Goal: Task Accomplishment & Management: Complete application form

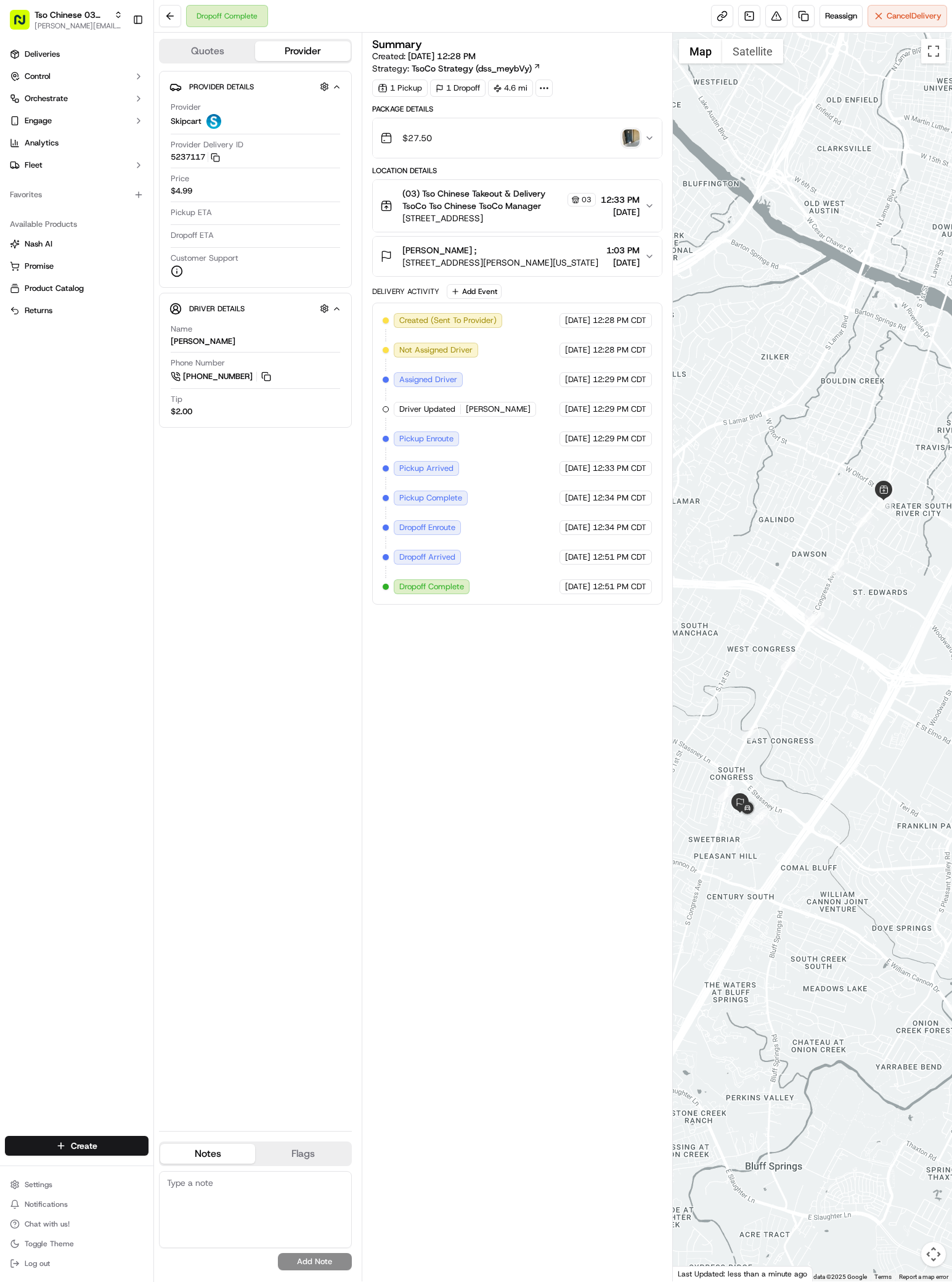
click at [111, 1131] on div "Create" at bounding box center [77, 1146] width 153 height 29
click at [111, 1143] on html "Tso Chinese 03 TsoCo [PERSON_NAME][EMAIL_ADDRESS][DOMAIN_NAME] Toggle Sidebar D…" at bounding box center [476, 641] width 952 height 1282
click at [181, 1160] on link "Delivery" at bounding box center [223, 1169] width 137 height 22
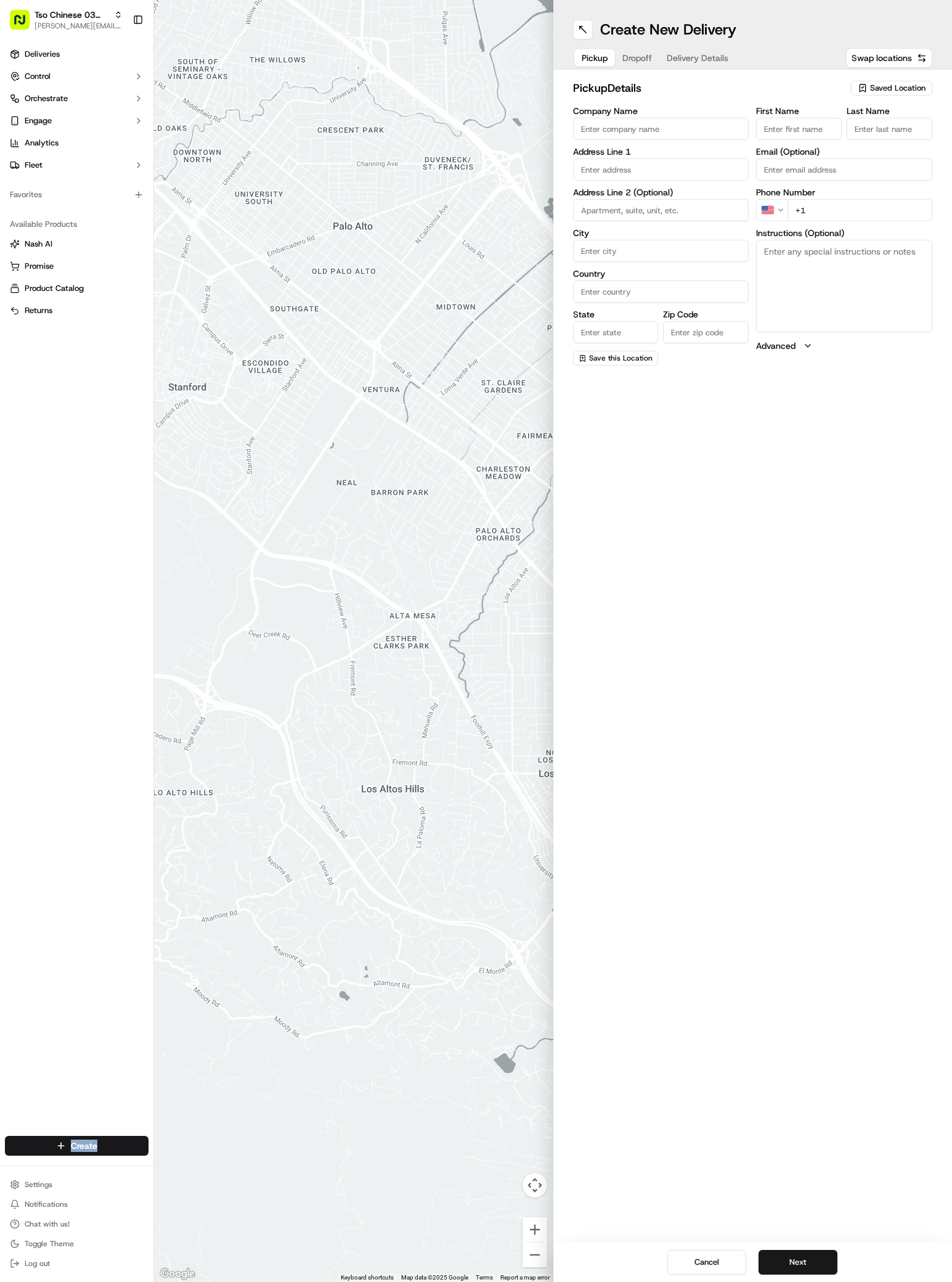
click at [885, 86] on span "Saved Location" at bounding box center [897, 88] width 56 height 11
click at [892, 125] on div "(03) Tso Chinese Takeout & Delivery TsoCo (03) Clear Close" at bounding box center [863, 140] width 176 height 81
click at [858, 140] on span "(03) Tso Chinese Takeout & Delivery TsoCo (03)" at bounding box center [871, 140] width 152 height 22
type input "(03) Tso Chinese Takeout & Delivery TsoCo"
type input "Ste F"
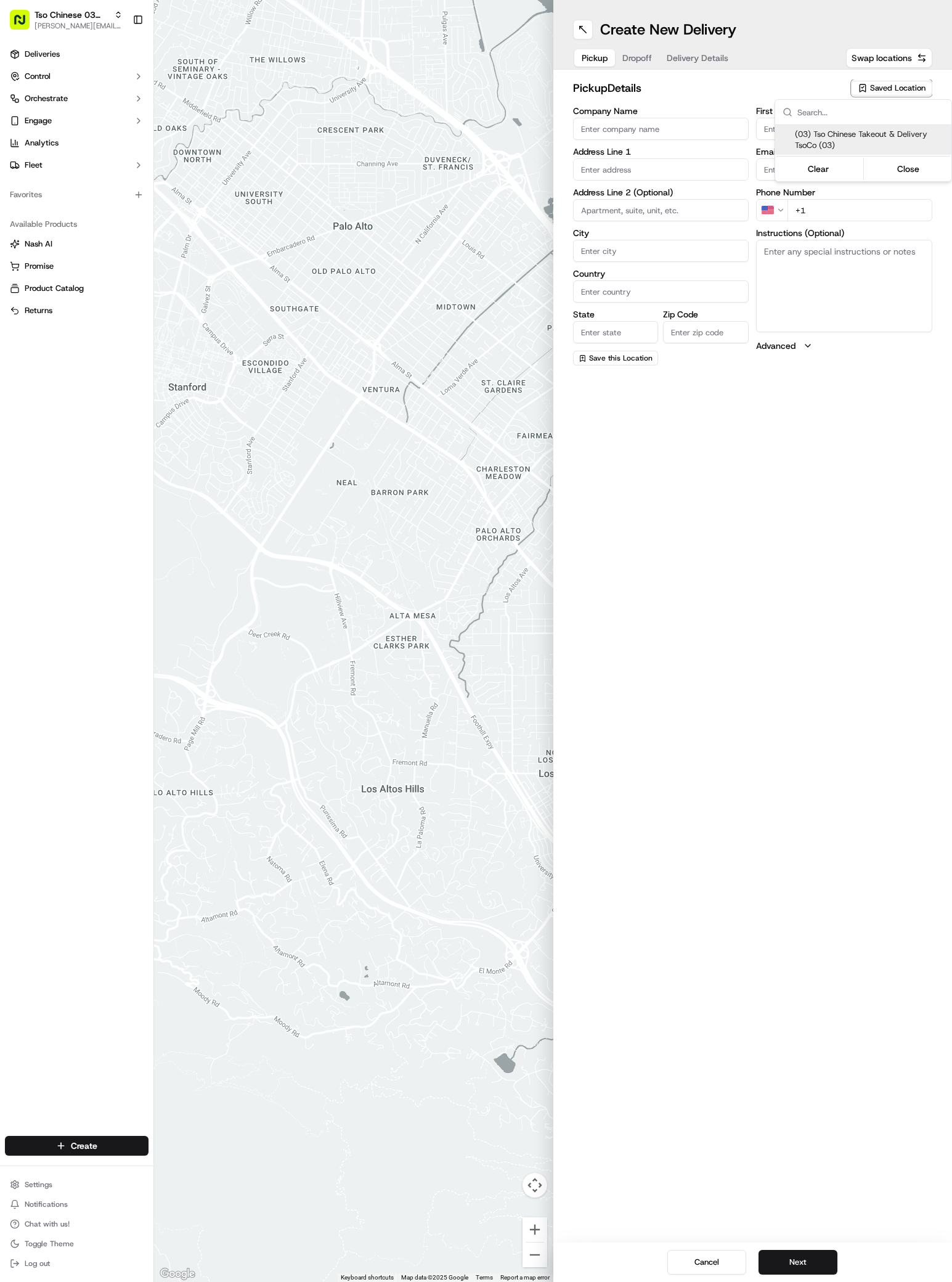
type input "Austin"
type input "US"
type input "[GEOGRAPHIC_DATA]"
type input "78704"
type input "Tso Chinese"
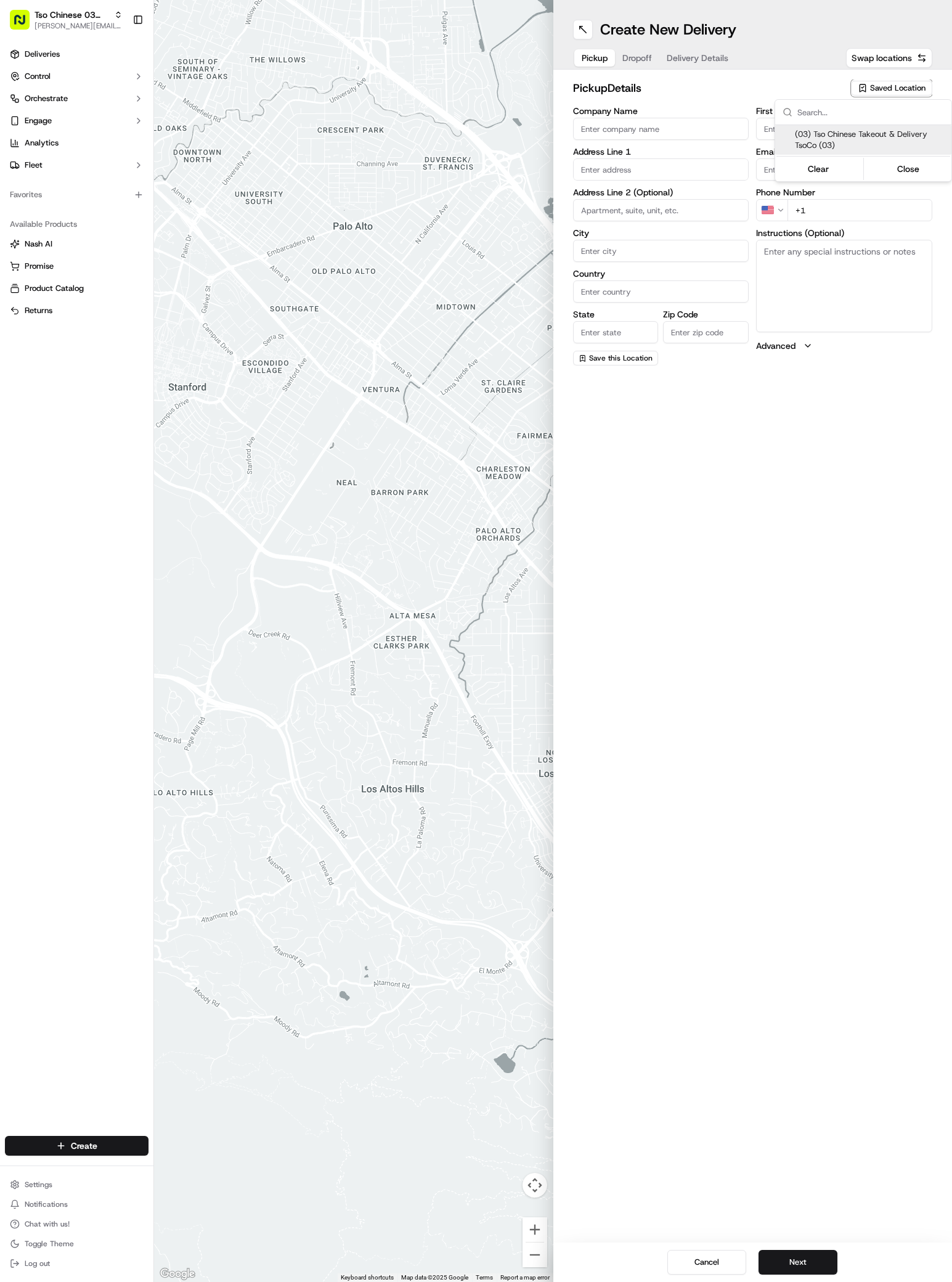
type input "TsoCo Manager"
type input "[EMAIL_ADDRESS][DOMAIN_NAME]"
type input "[PHONE_NUMBER]"
type textarea "Submit a picture displaying address & food as Proof of Delivery. Envía una foto…"
type input "[STREET_ADDRESS]"
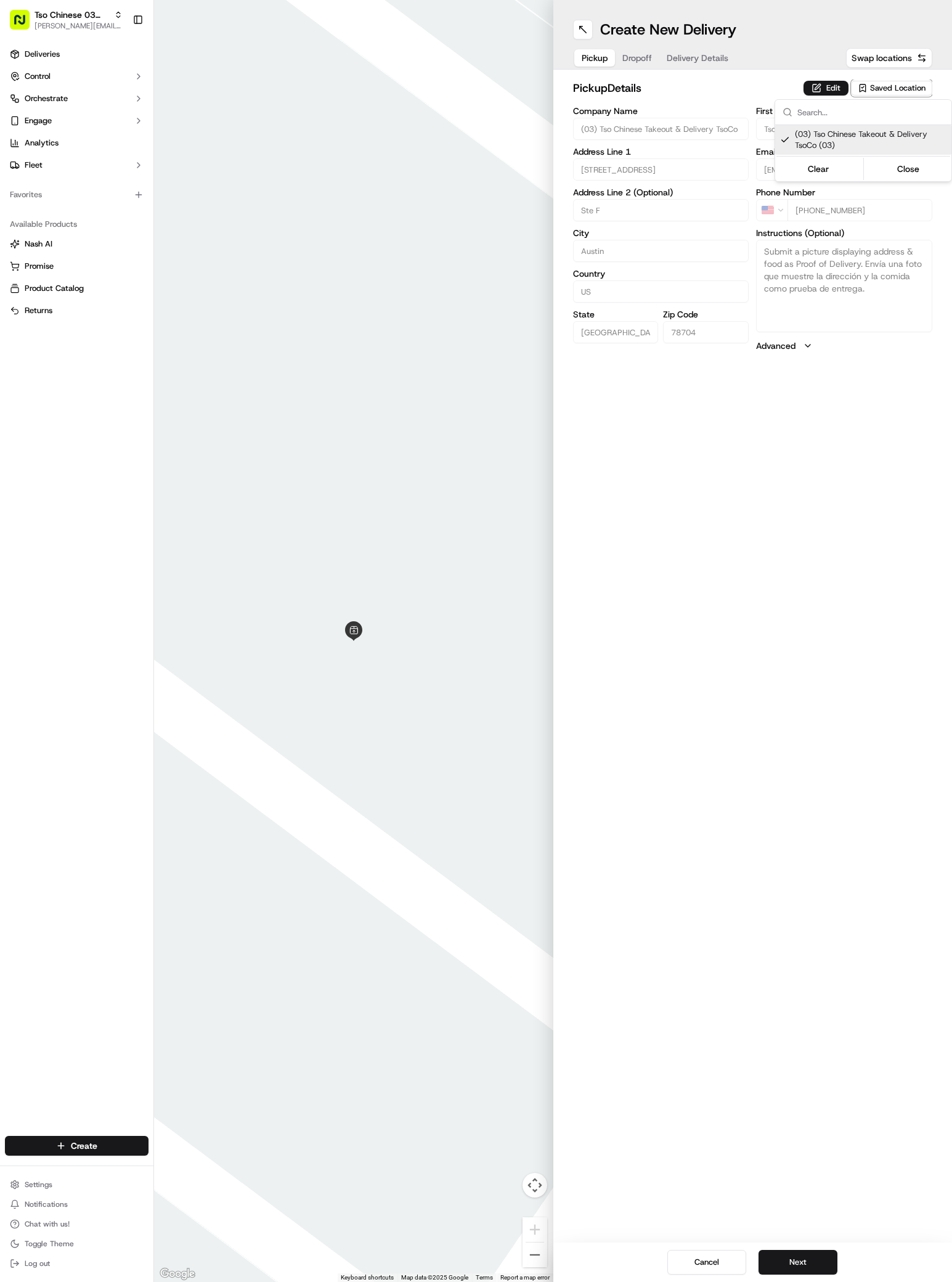
click at [790, 1251] on html "Tso Chinese 03 TsoCo [PERSON_NAME][EMAIL_ADDRESS][DOMAIN_NAME] Toggle Sidebar D…" at bounding box center [476, 641] width 952 height 1282
click at [790, 1263] on button "Next" at bounding box center [798, 1262] width 79 height 25
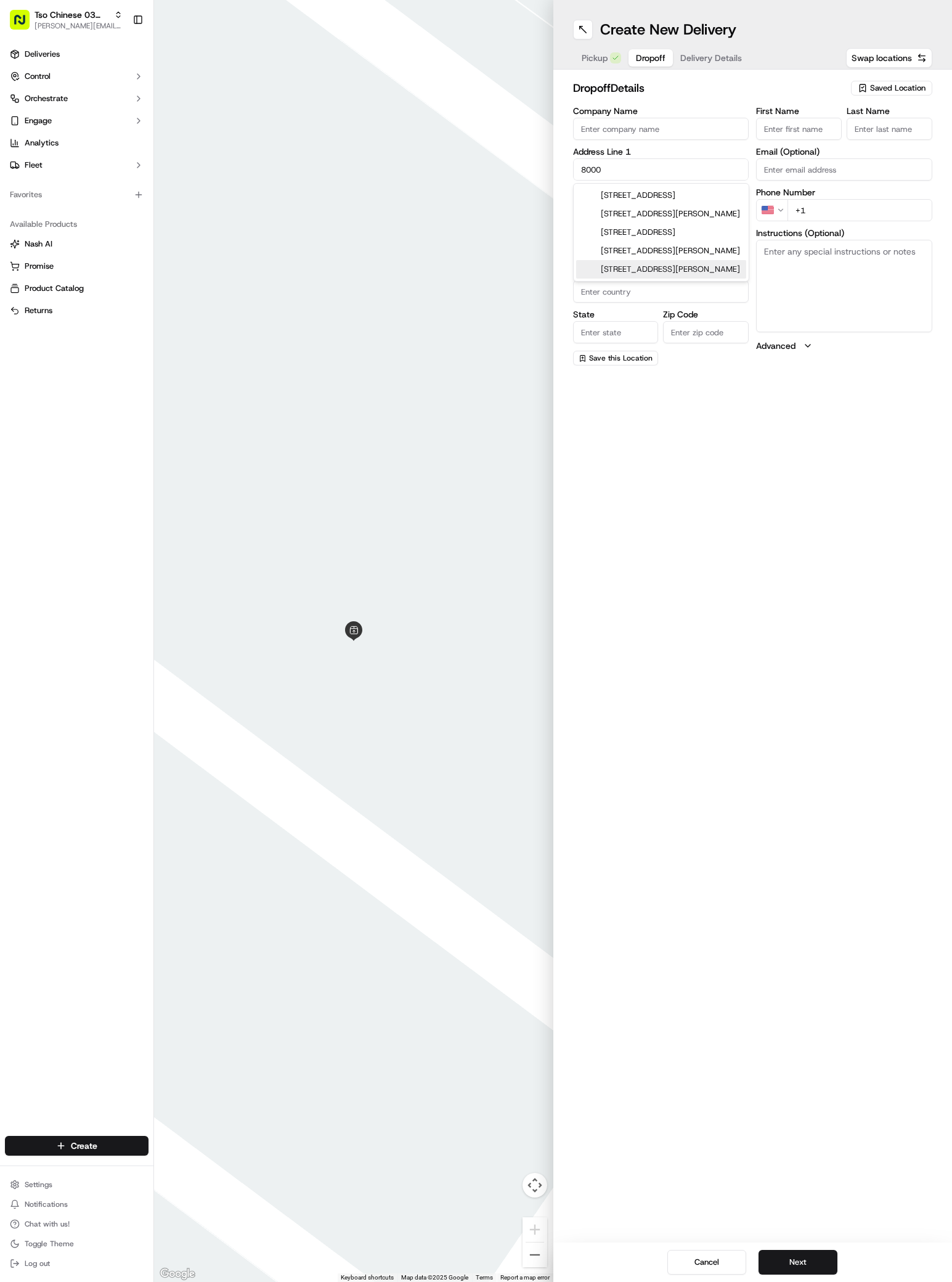
click at [631, 279] on div "[STREET_ADDRESS][PERSON_NAME]" at bounding box center [661, 270] width 170 height 18
type input "[STREET_ADDRESS][PERSON_NAME]"
type input "Austin"
type input "[GEOGRAPHIC_DATA]"
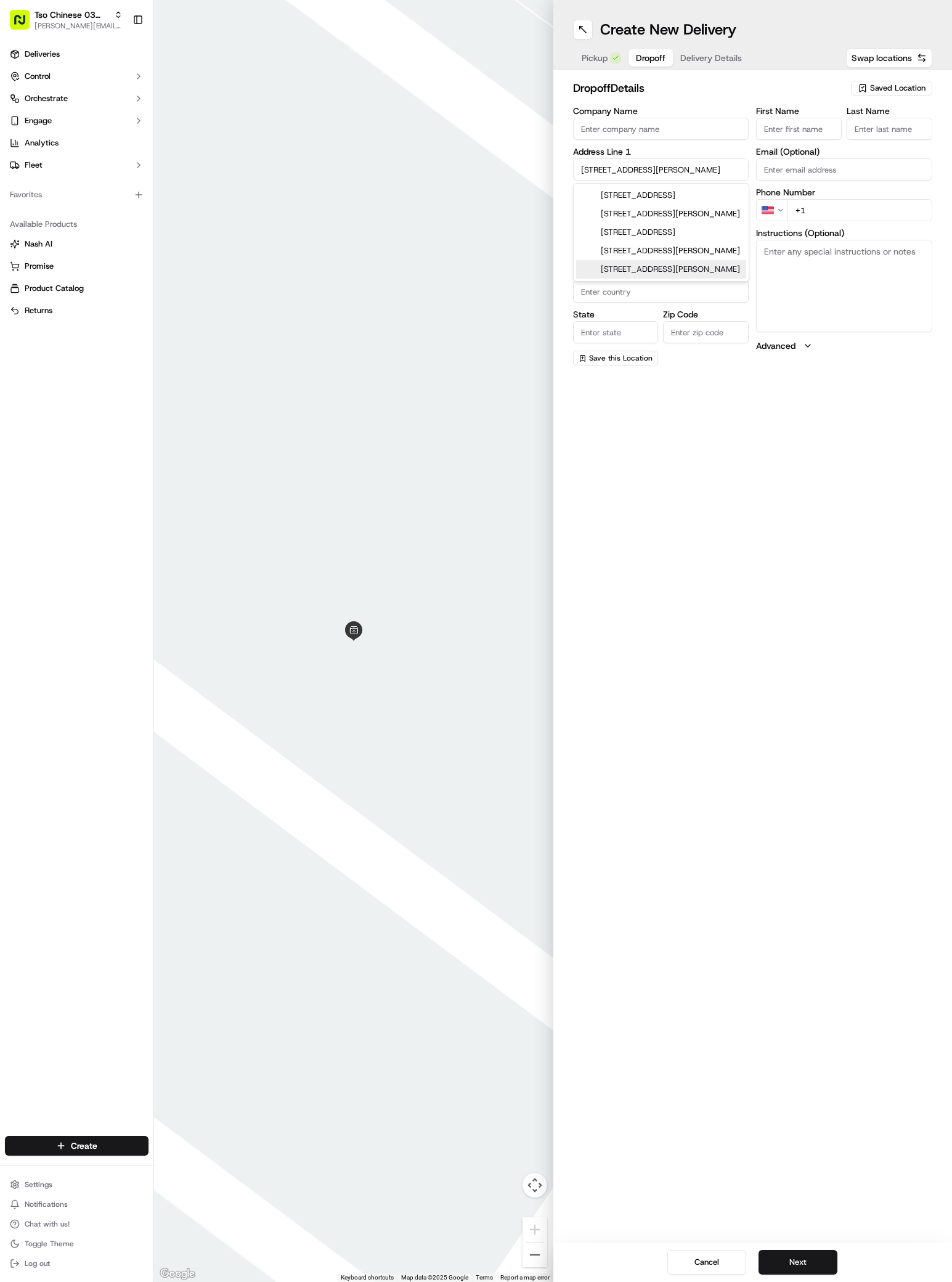
type input "78741"
type input "[STREET_ADDRESS][PERSON_NAME]"
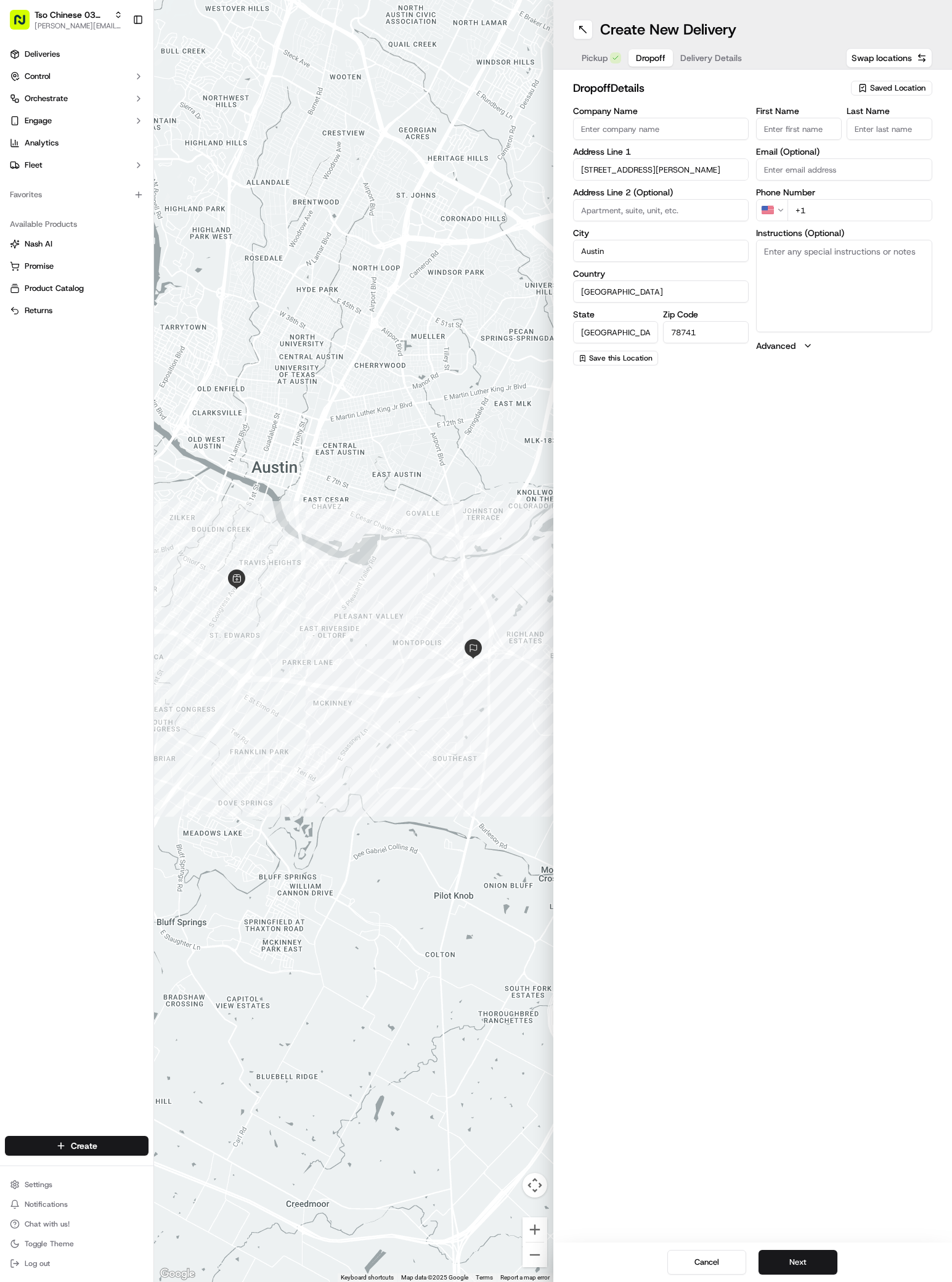
paste input "[PERSON_NAME]"
type input "[PERSON_NAME]"
type input ";"
click at [861, 213] on div "Phone Number US +1" at bounding box center [844, 218] width 176 height 33
type input "[PHONE_NUMBER]"
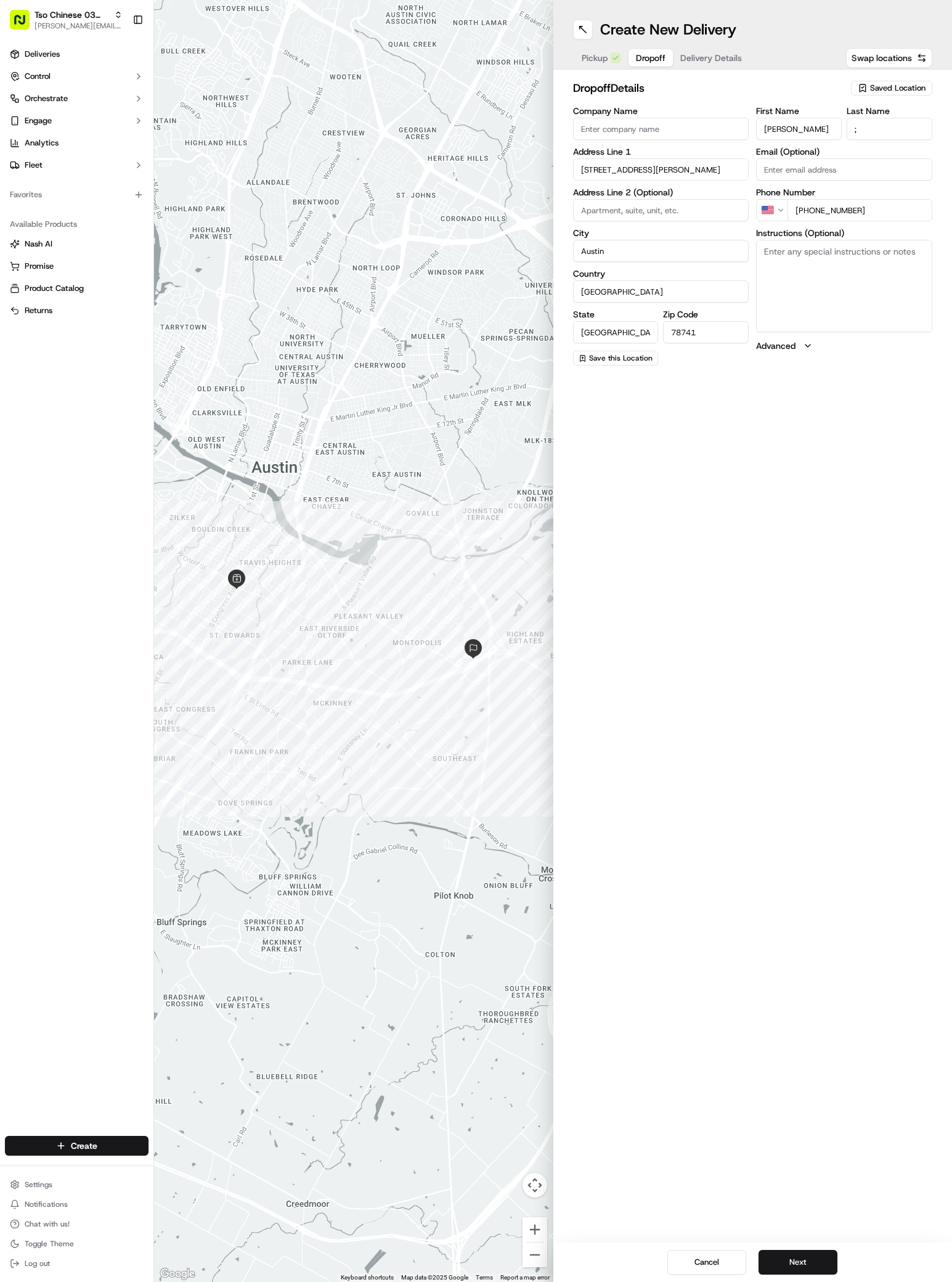
click at [799, 294] on textarea "Instructions (Optional)" at bounding box center [844, 285] width 176 height 92
paste textarea "[GEOGRAPHIC_DATA]"
paste textarea "I'm in the [GEOGRAPHIC_DATA], which faces E [PERSON_NAME][GEOGRAPHIC_DATA]. I'l…"
click at [807, 253] on textarea "[GEOGRAPHIC_DATA]'m in the [GEOGRAPHIC_DATA], which faces E [PERSON_NAME][GEOGR…" at bounding box center [844, 285] width 176 height 92
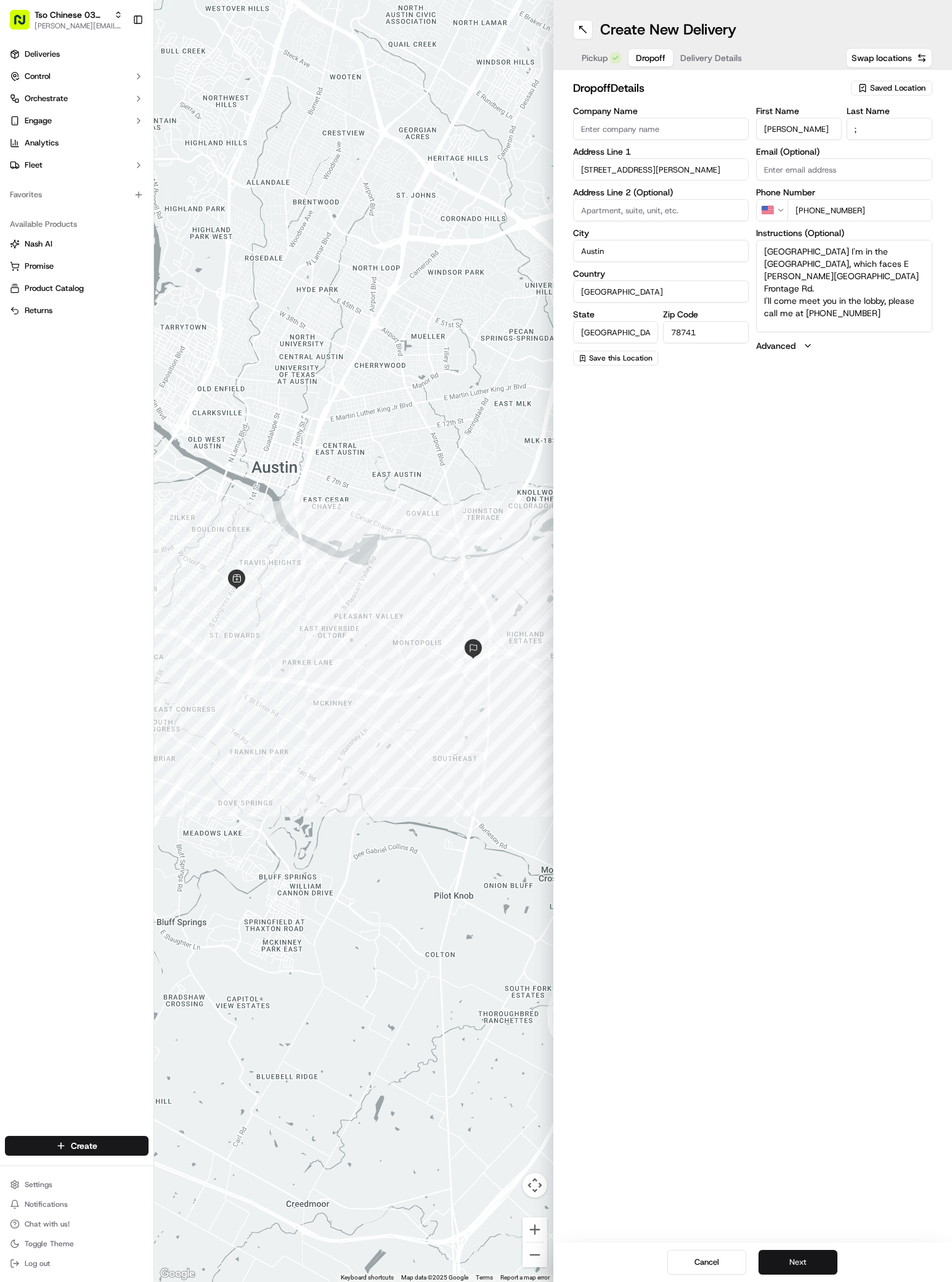
type textarea "[GEOGRAPHIC_DATA] I'm in the [GEOGRAPHIC_DATA], which faces E [PERSON_NAME][GEO…"
click at [794, 1264] on button "Next" at bounding box center [798, 1262] width 79 height 25
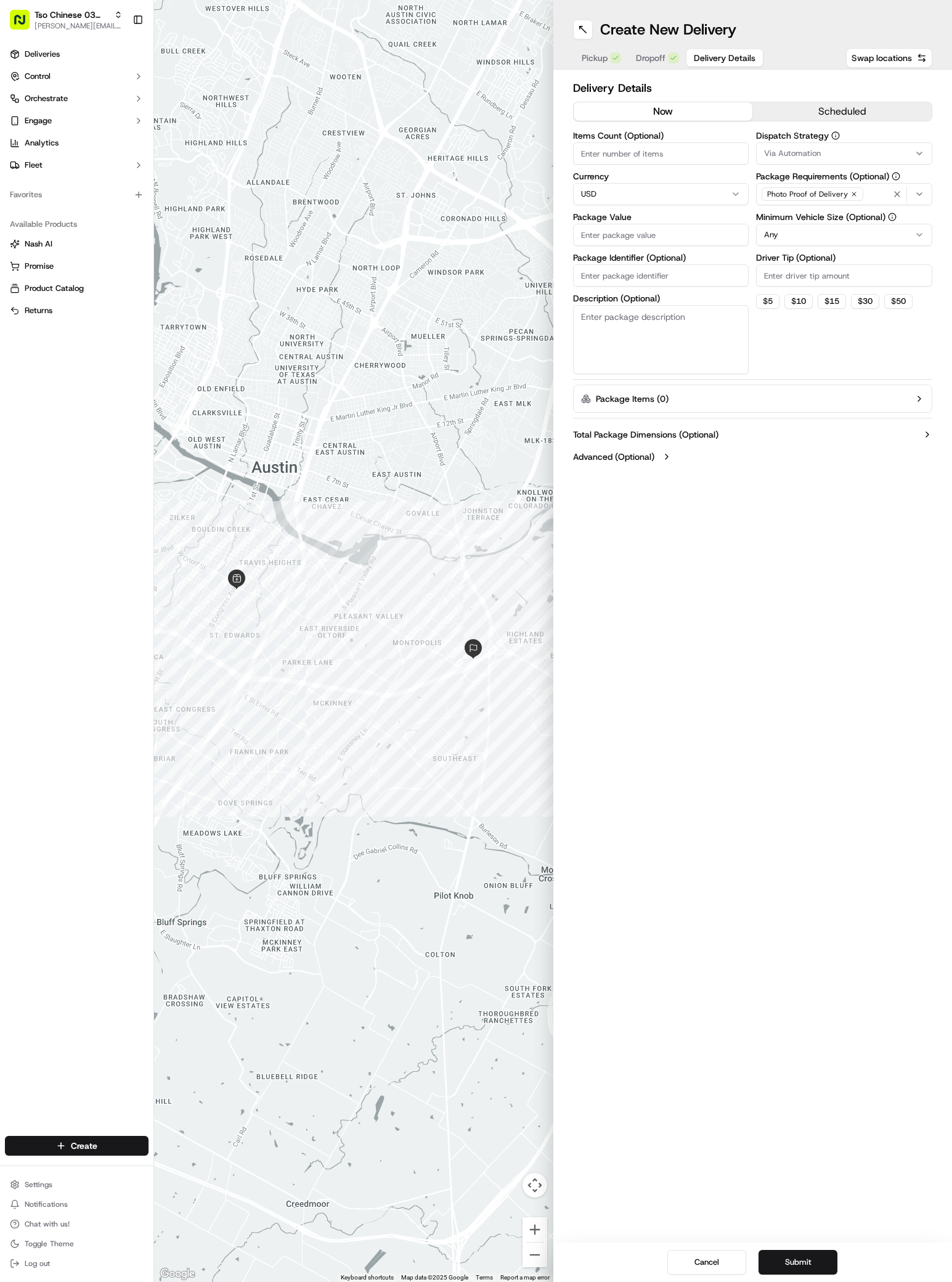
click at [816, 150] on span "Via Automation" at bounding box center [792, 154] width 57 height 11
click at [803, 216] on span "TsoCo Strategy" at bounding box center [852, 220] width 152 height 11
drag, startPoint x: 790, startPoint y: 495, endPoint x: 790, endPoint y: 305, distance: 190.0
click at [790, 493] on html "Tso Chinese 03 TsoCo [PERSON_NAME][EMAIL_ADDRESS][DOMAIN_NAME] Toggle Sidebar D…" at bounding box center [476, 641] width 952 height 1282
click at [801, 278] on input "Driver Tip (Optional)" at bounding box center [844, 275] width 176 height 22
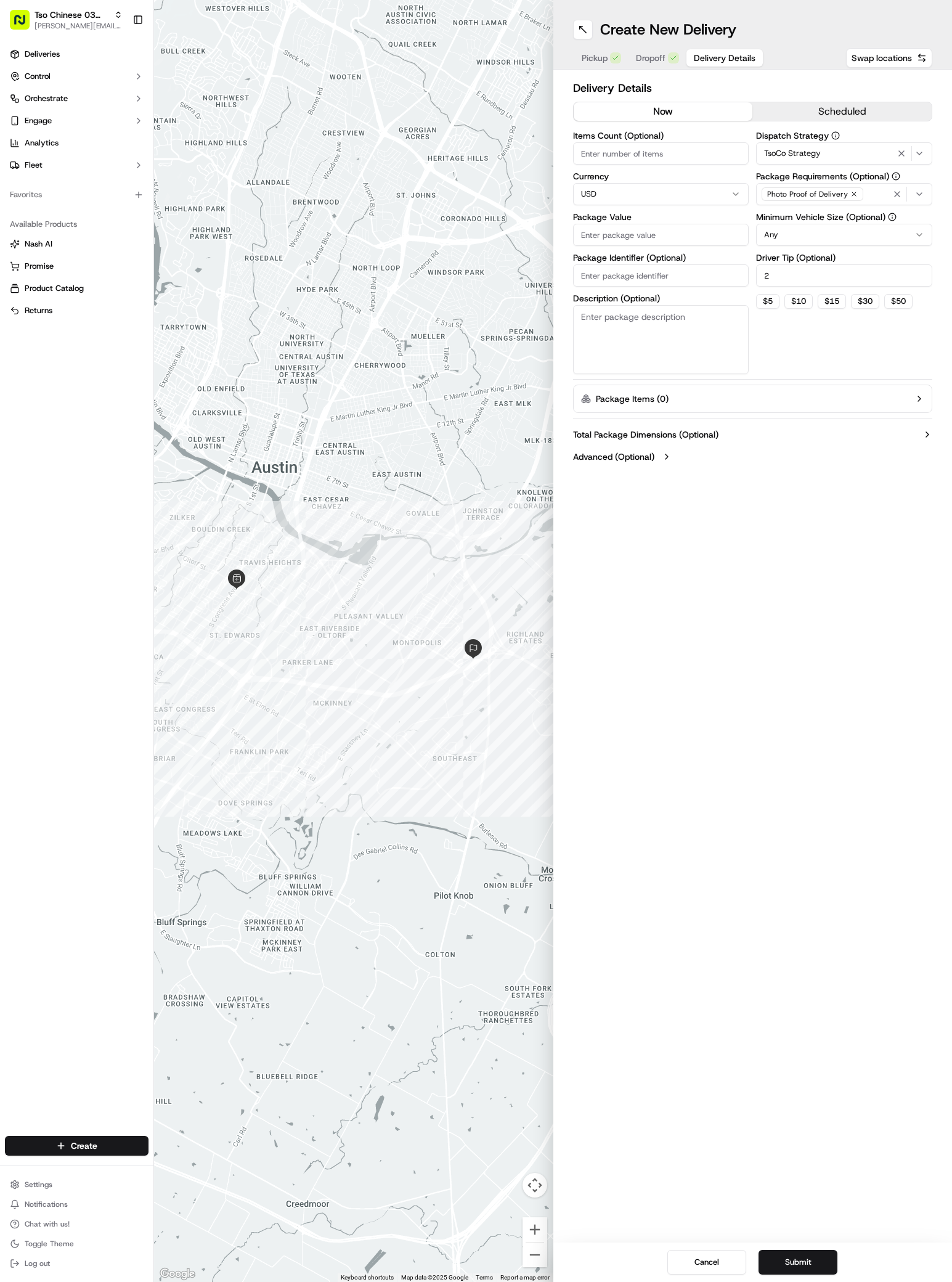
type input "2"
click at [656, 235] on input "Package Value" at bounding box center [661, 235] width 176 height 22
type input "37.78"
click at [628, 278] on input "Package Identifier (Optional)" at bounding box center [661, 275] width 176 height 22
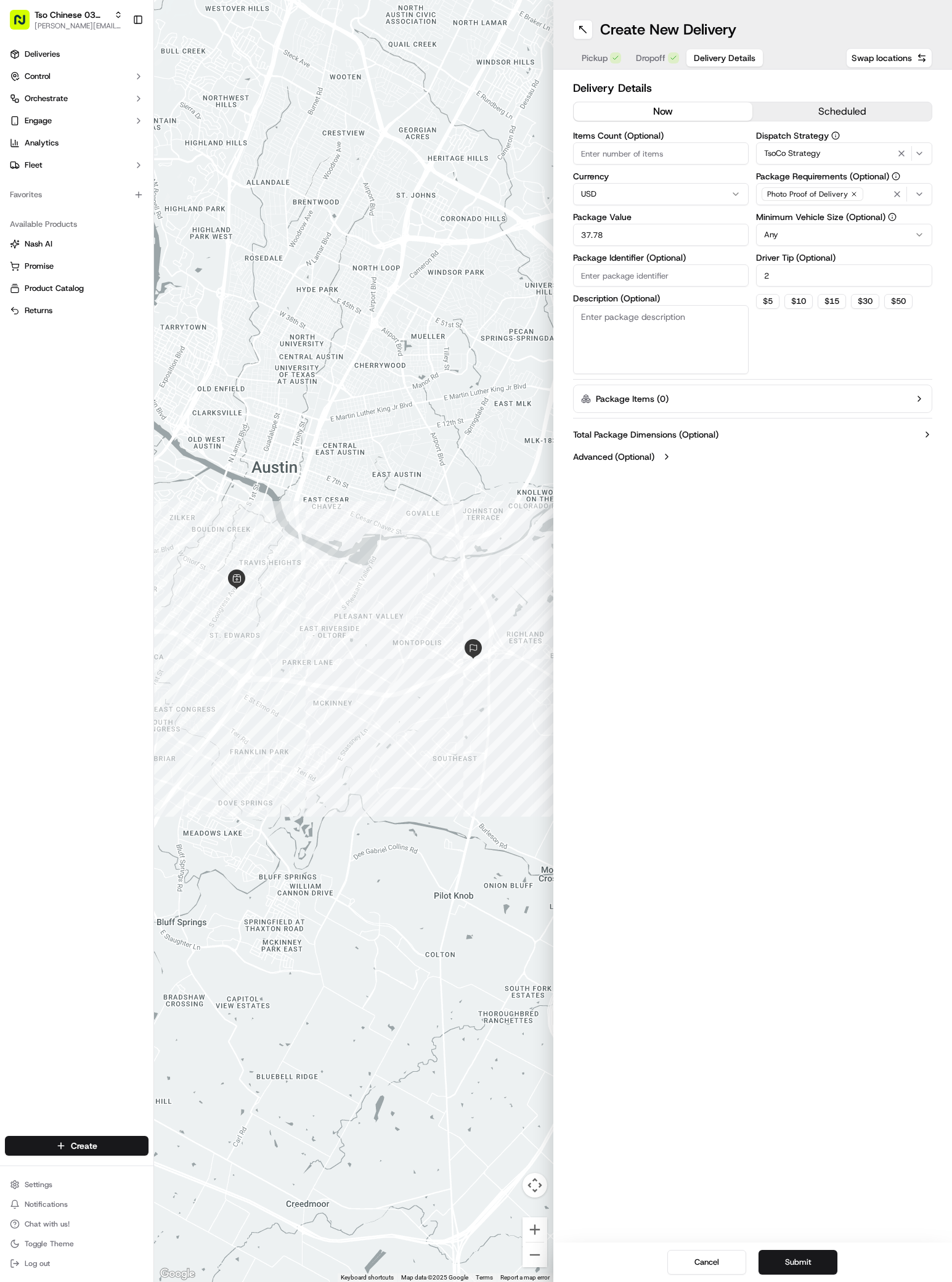
paste input "ASNJCRZ"
type input "ASNJCRZ"
click at [810, 1260] on button "Submit" at bounding box center [798, 1262] width 79 height 25
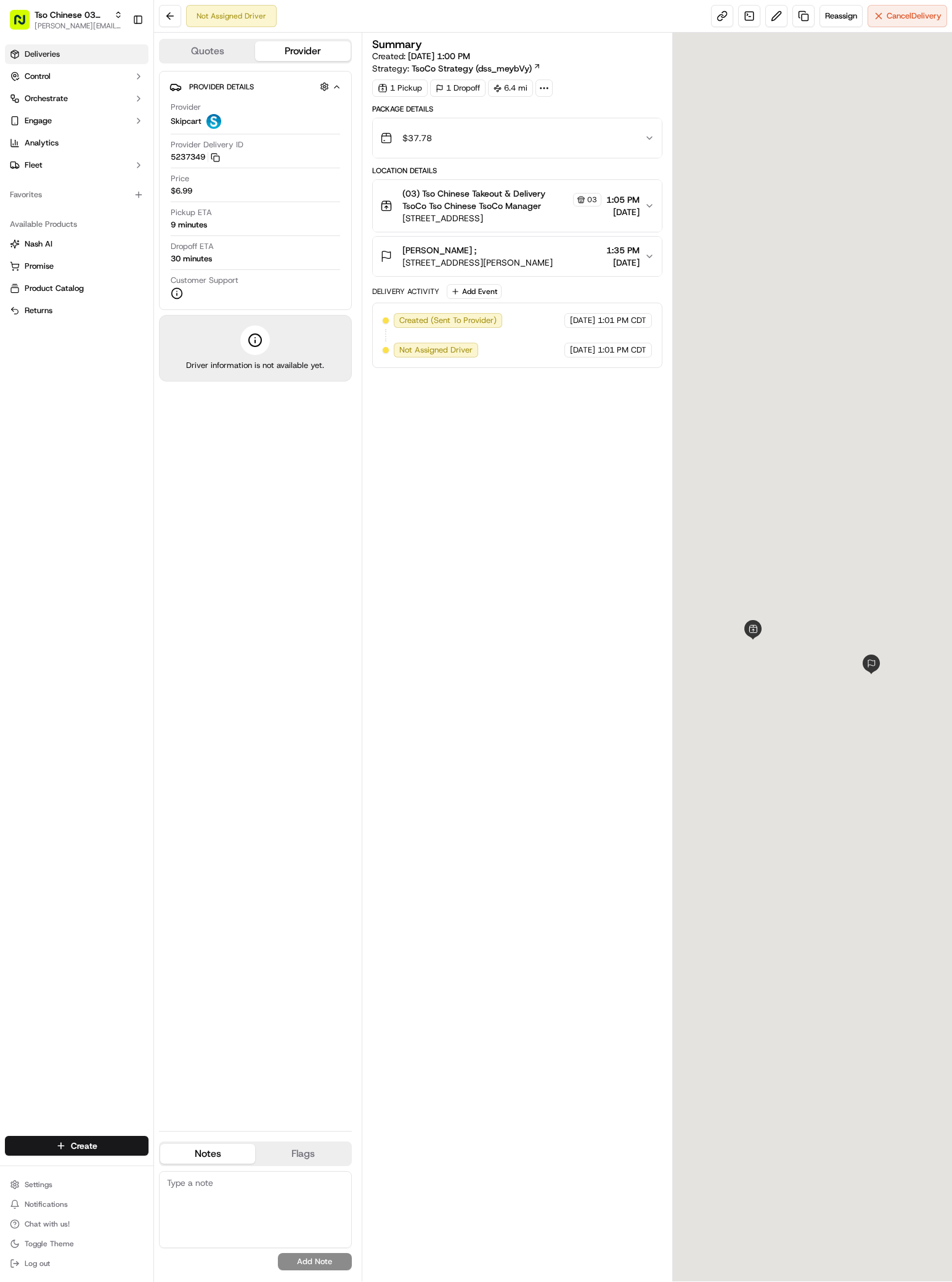
click at [57, 50] on span "Deliveries" at bounding box center [42, 54] width 35 height 11
